Goal: Information Seeking & Learning: Find specific fact

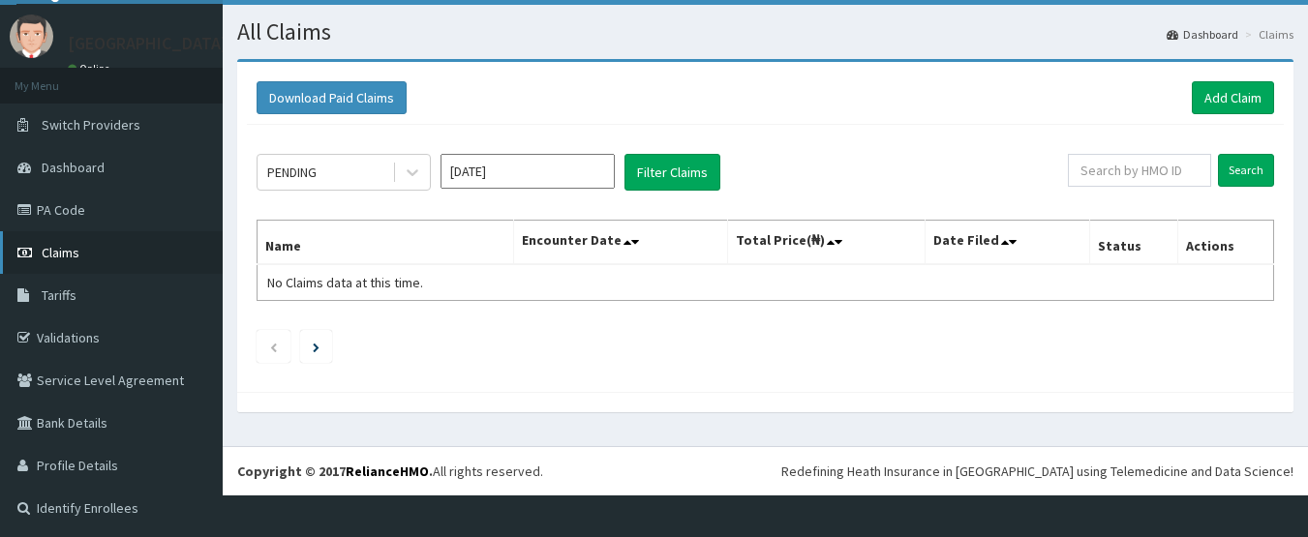
scroll to position [44, 0]
click at [403, 177] on icon at bounding box center [412, 172] width 19 height 19
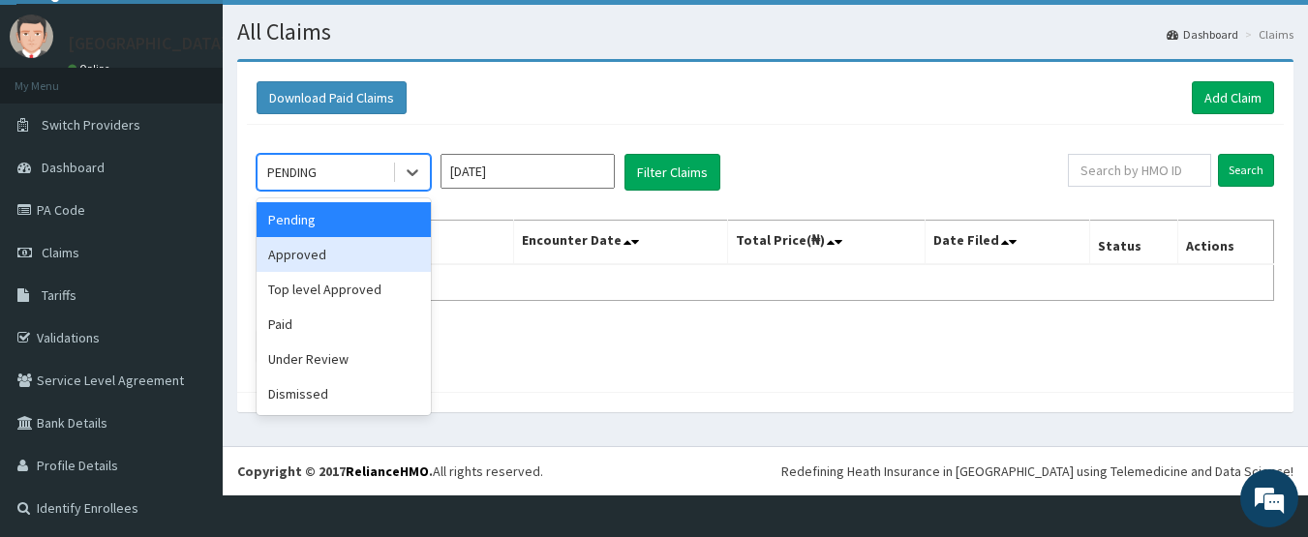
click at [378, 258] on div "Approved" at bounding box center [344, 254] width 174 height 35
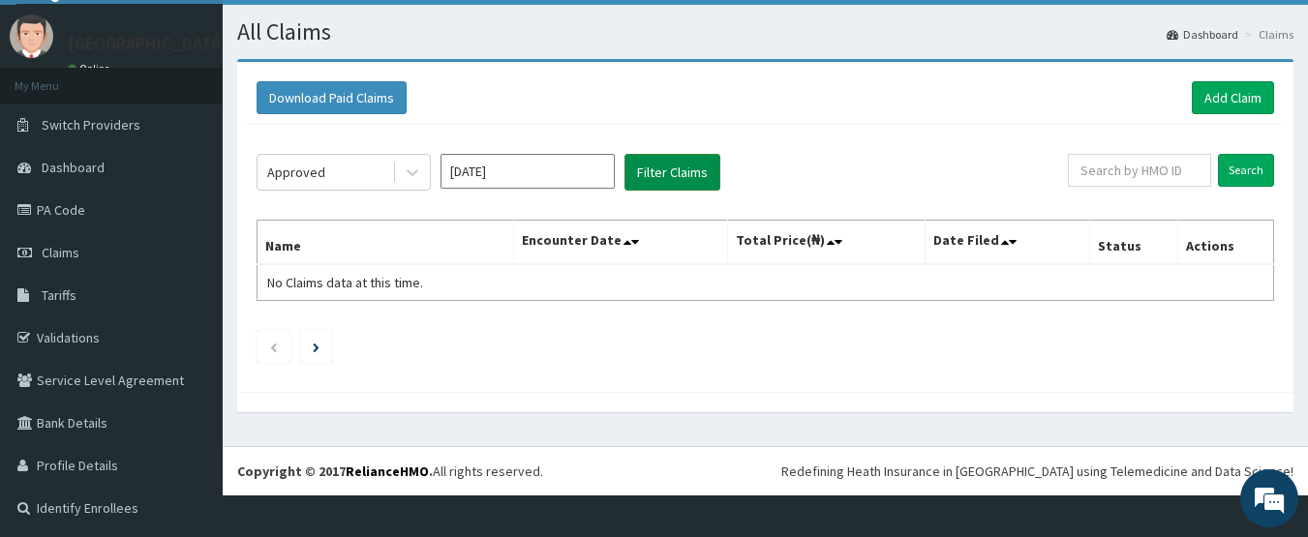
click at [643, 171] on button "Filter Claims" at bounding box center [672, 172] width 96 height 37
click at [476, 171] on input "Sep 2025" at bounding box center [527, 171] width 174 height 35
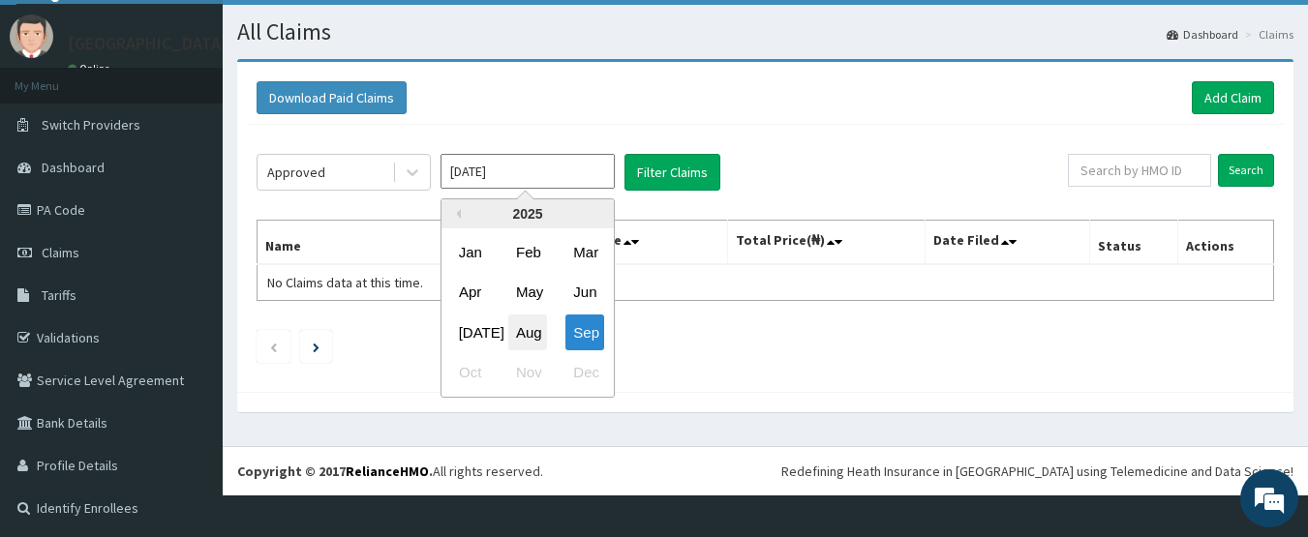
click at [520, 322] on div "Aug" at bounding box center [527, 333] width 39 height 36
type input "Aug 2025"
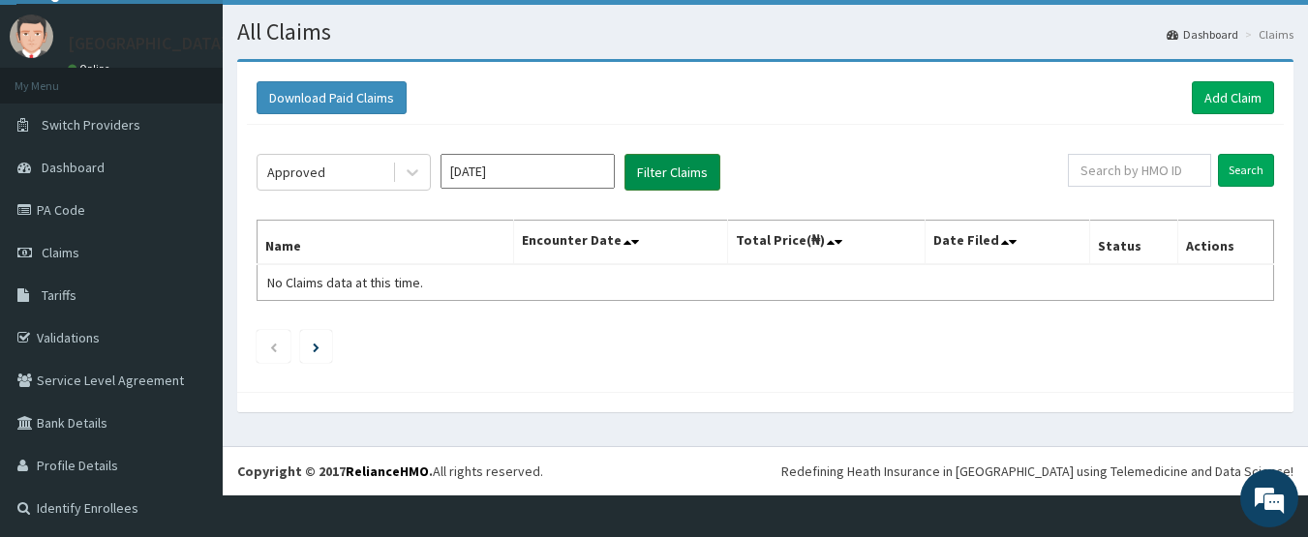
click at [657, 173] on button "Filter Claims" at bounding box center [672, 172] width 96 height 37
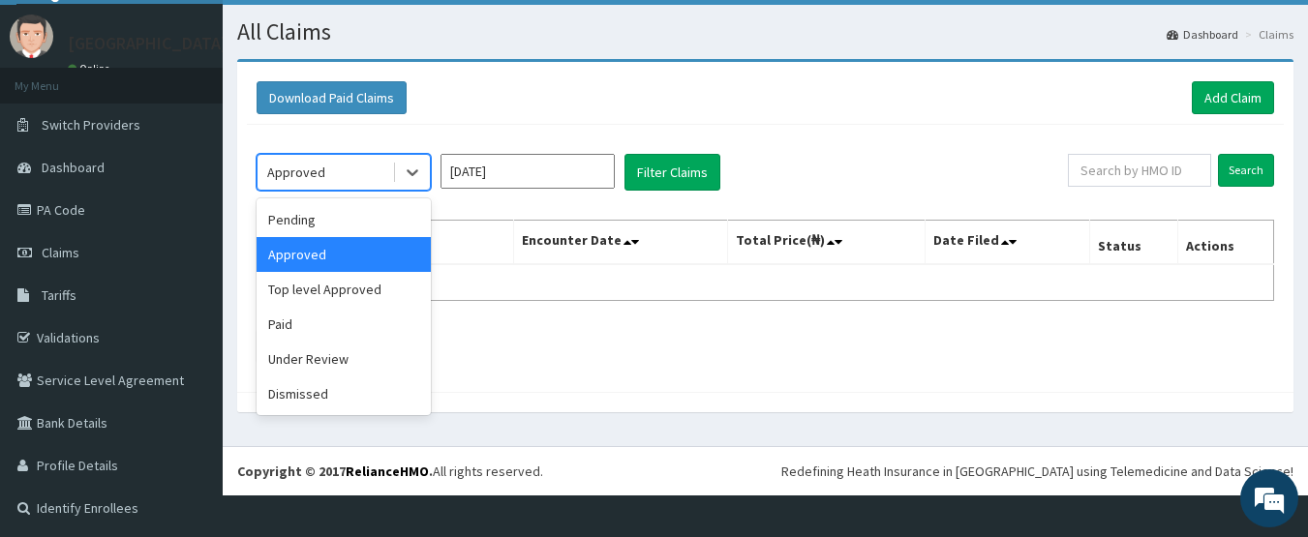
click at [390, 166] on div "Approved" at bounding box center [324, 172] width 135 height 31
click at [304, 329] on div "Paid" at bounding box center [344, 324] width 174 height 35
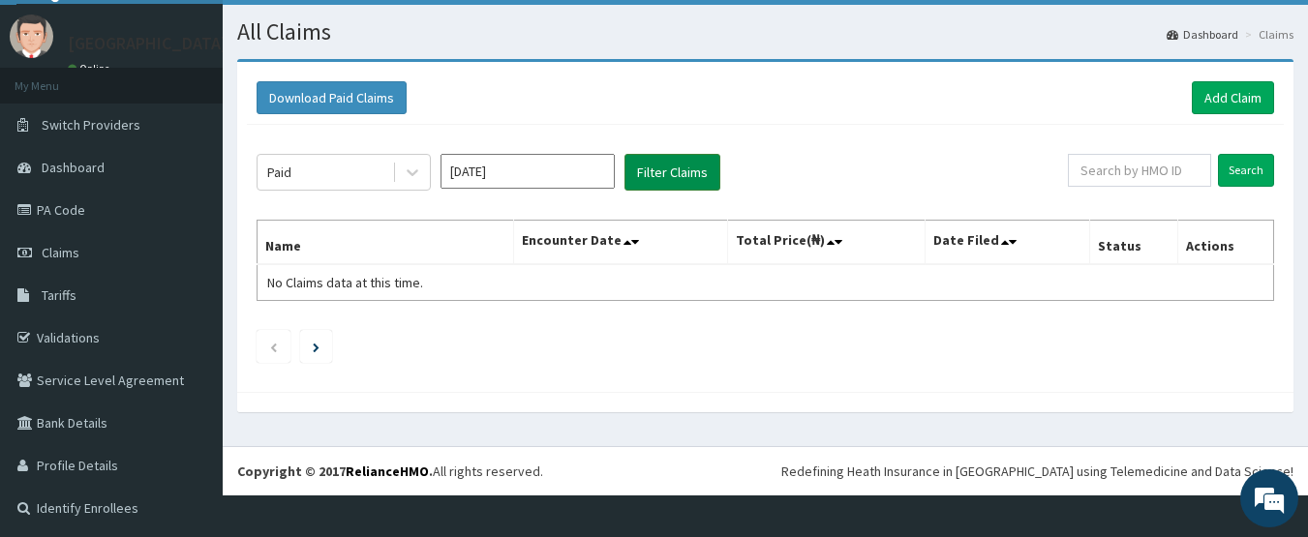
click at [655, 180] on button "Filter Claims" at bounding box center [672, 172] width 96 height 37
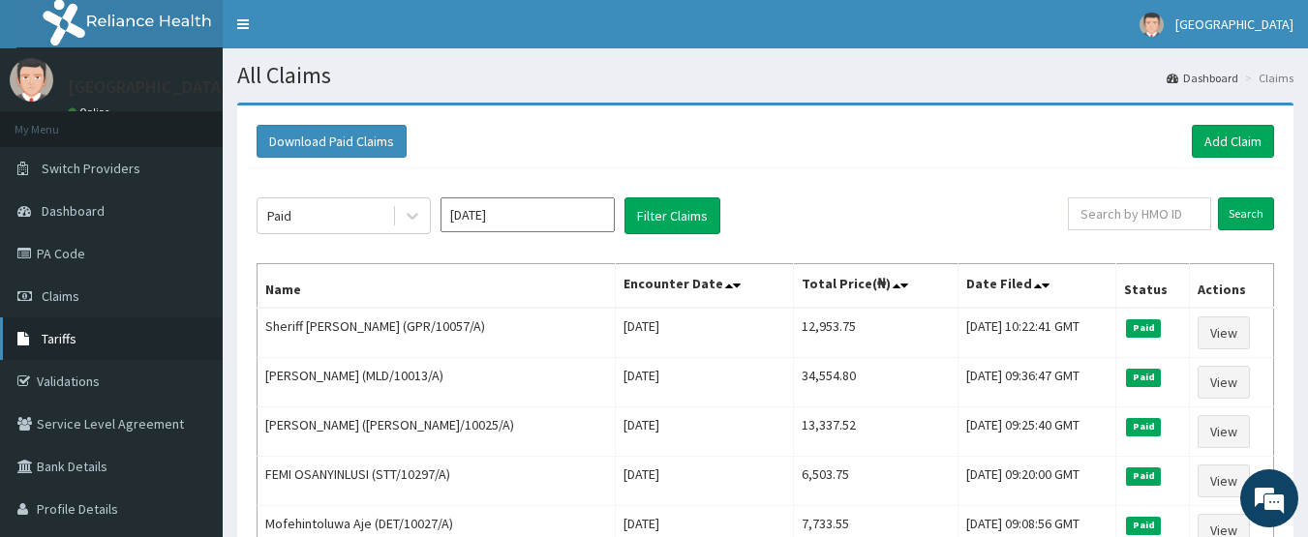
click at [74, 335] on span "Tariffs" at bounding box center [59, 338] width 35 height 17
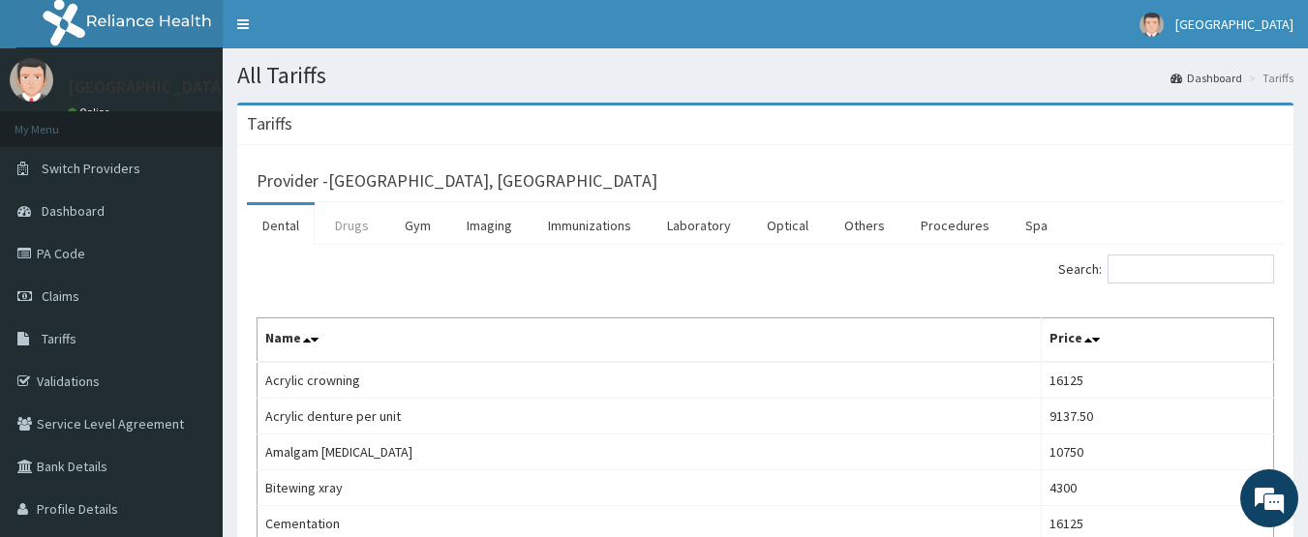
click at [353, 231] on link "Drugs" at bounding box center [351, 225] width 65 height 41
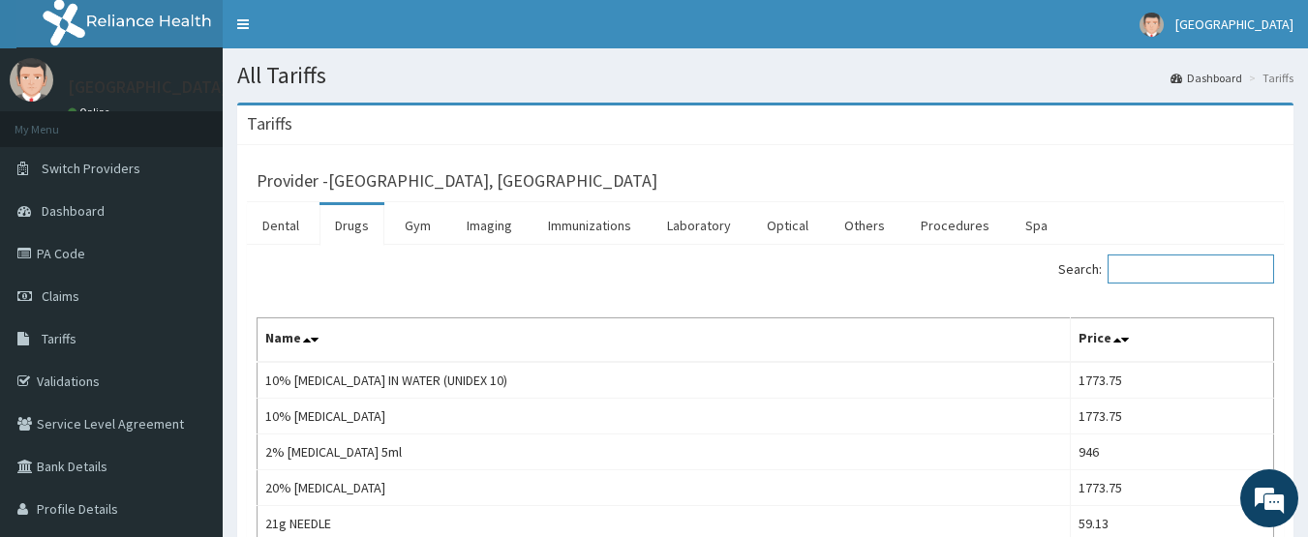
click at [1154, 266] on input "Search:" at bounding box center [1190, 269] width 166 height 29
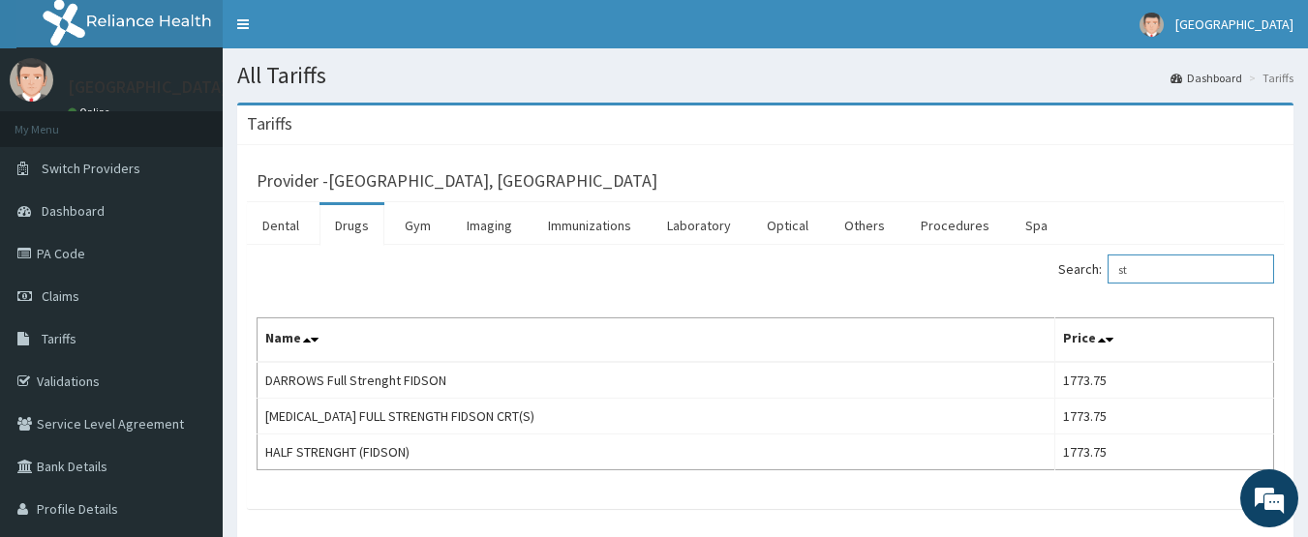
type input "s"
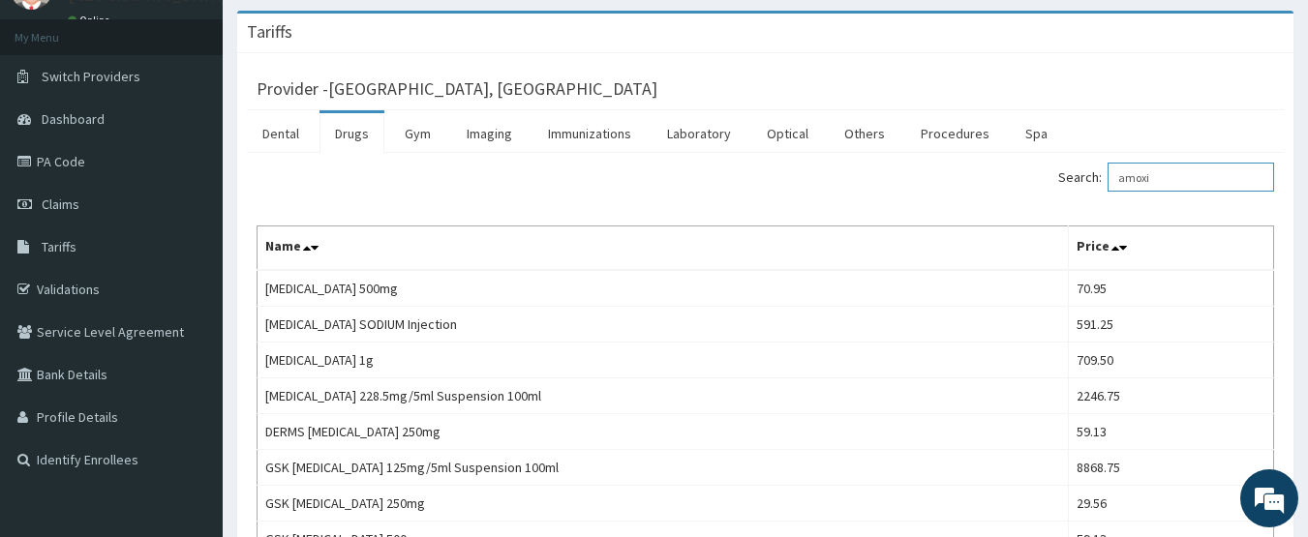
scroll to position [116, 0]
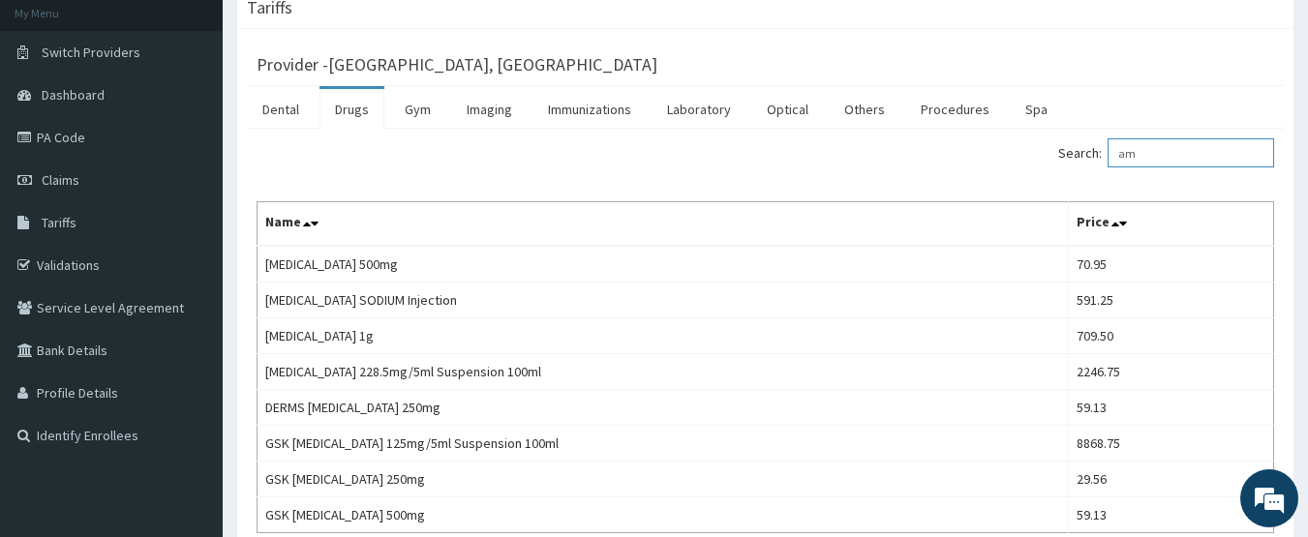
type input "a"
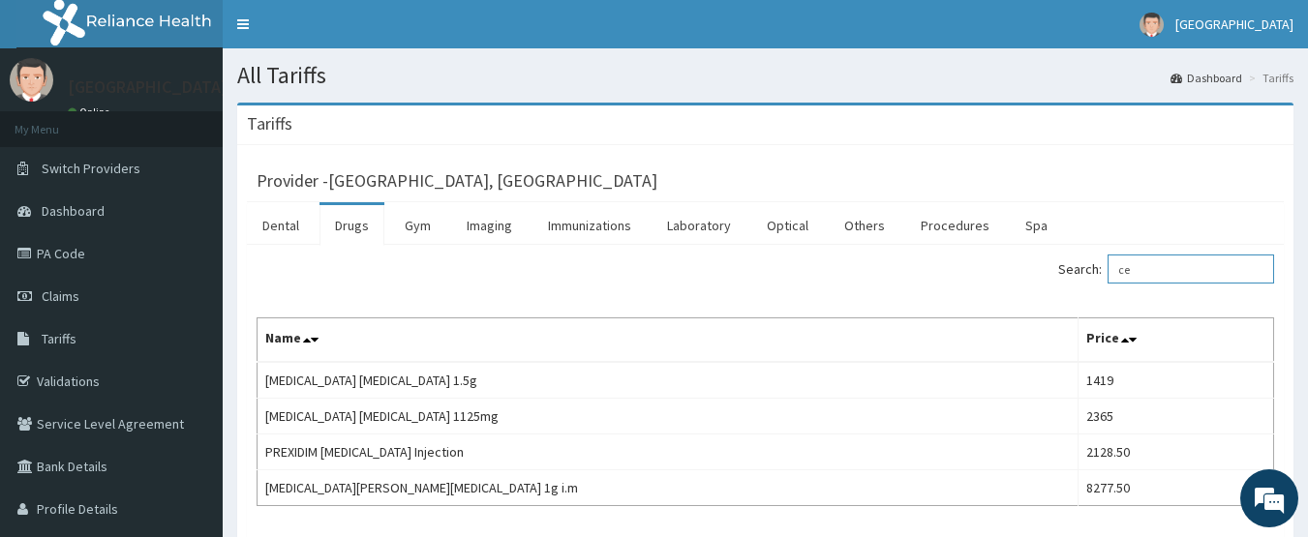
type input "c"
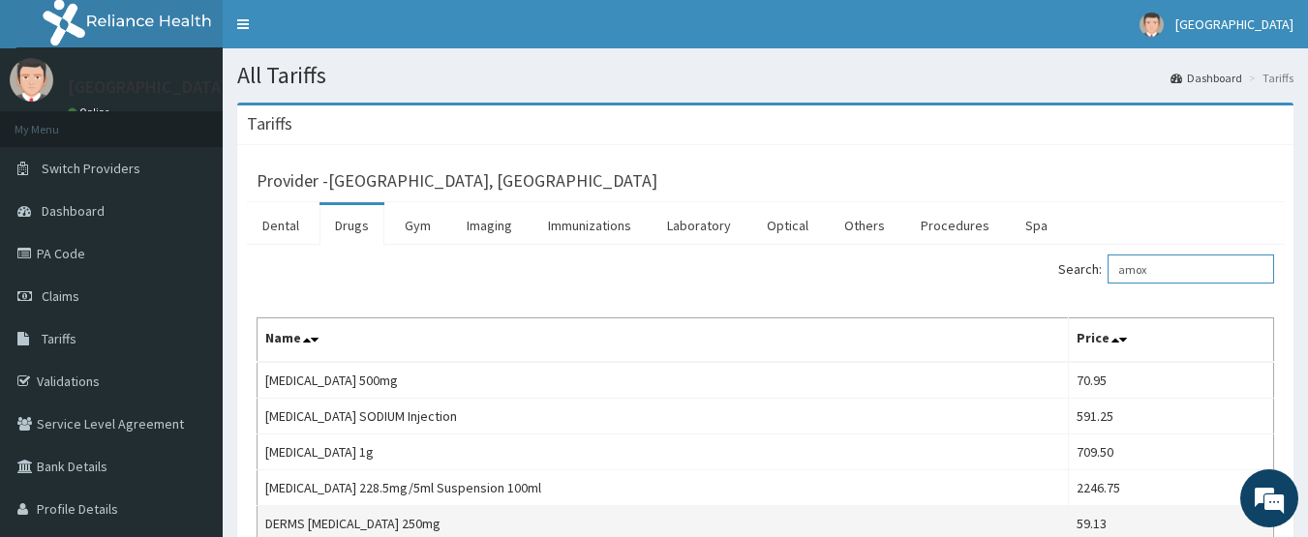
type input "amox"
